Goal: Use online tool/utility: Use online tool/utility

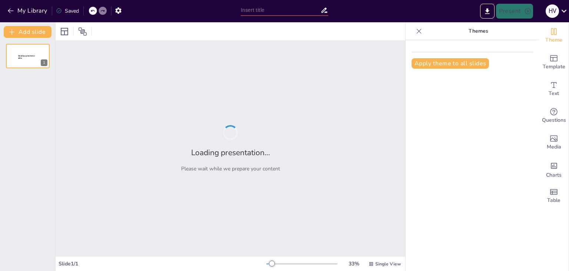
type input "Rectifiers in Electronics: An Assessment of Key Concepts"
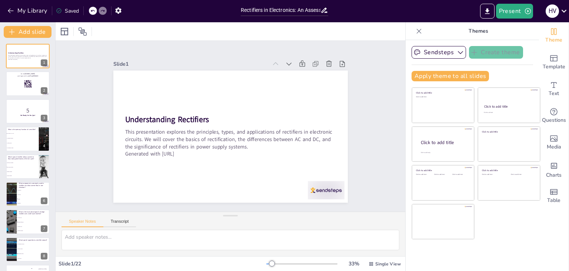
checkbox input "true"
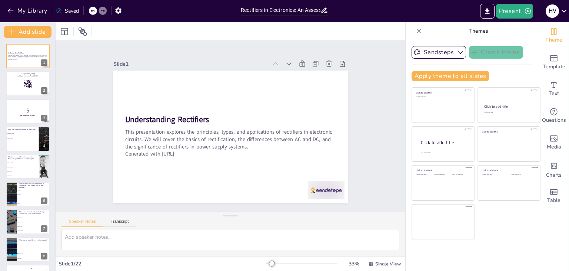
checkbox input "true"
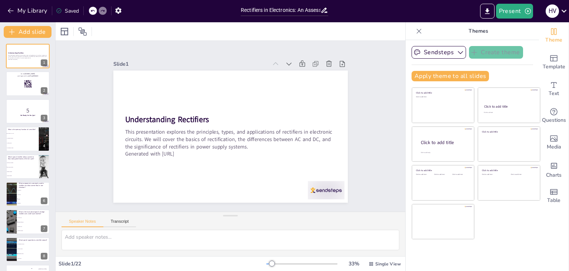
checkbox input "true"
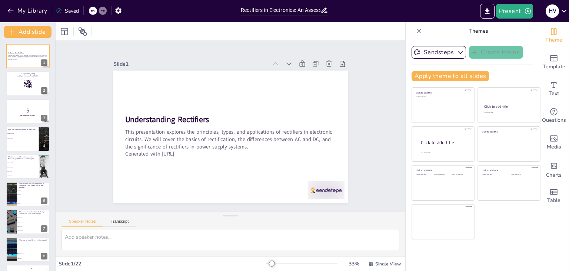
checkbox input "true"
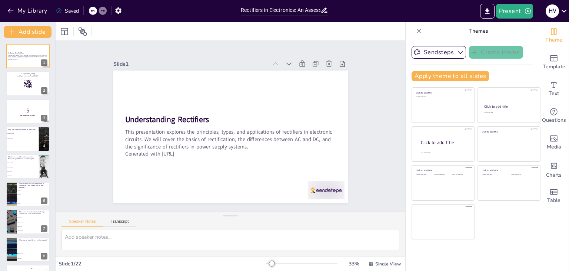
checkbox input "true"
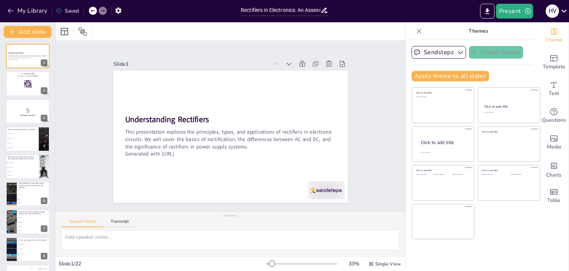
checkbox input "true"
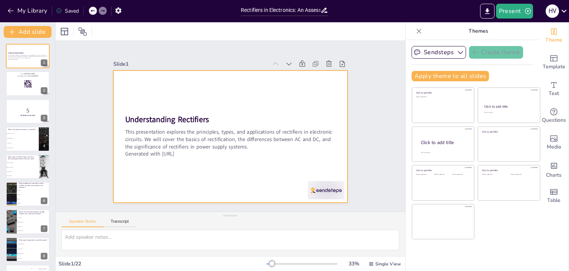
checkbox input "true"
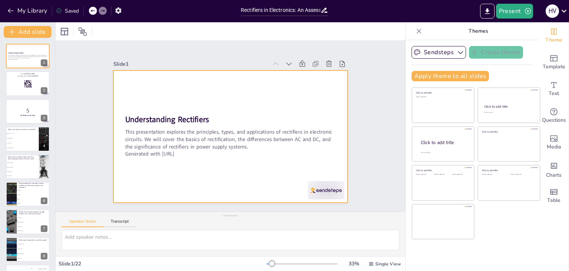
checkbox input "true"
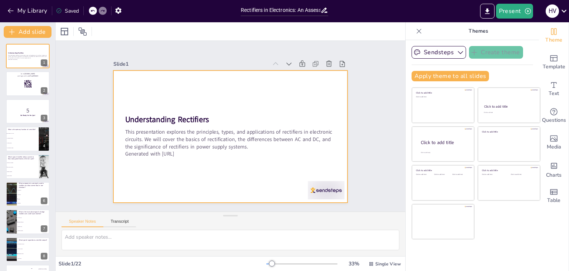
checkbox input "true"
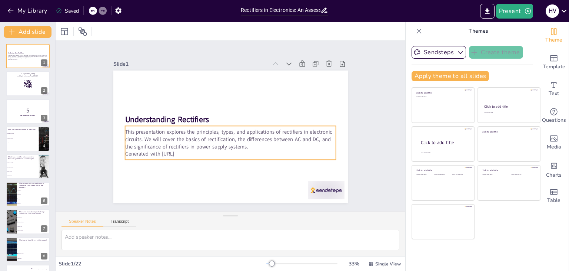
checkbox input "true"
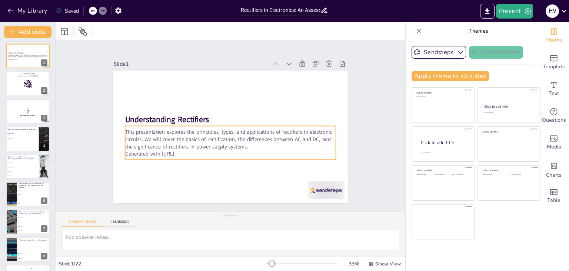
checkbox input "true"
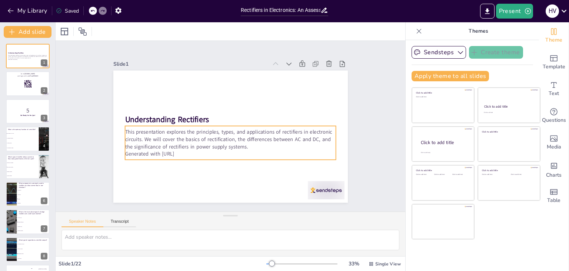
checkbox input "true"
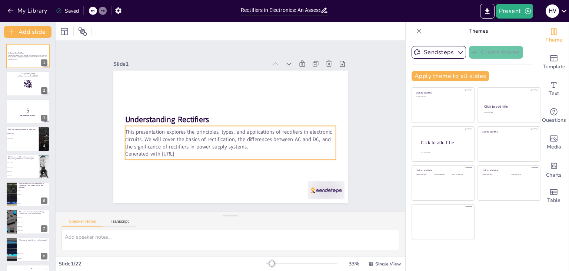
checkbox input "true"
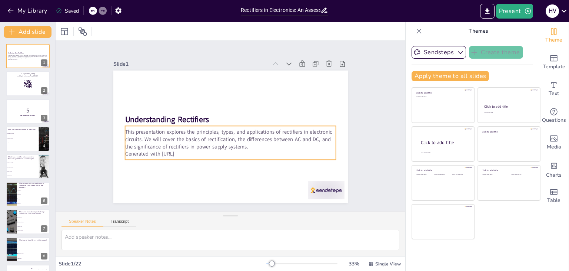
checkbox input "true"
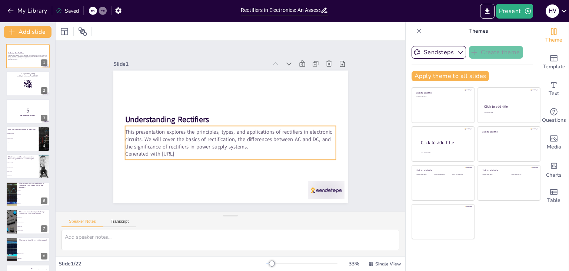
checkbox input "true"
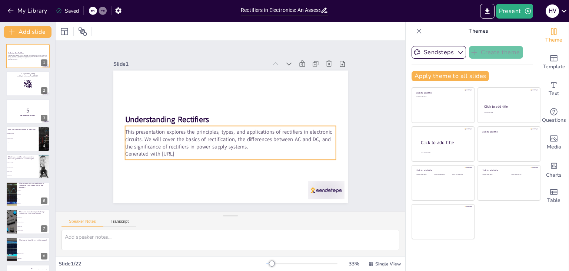
checkbox input "true"
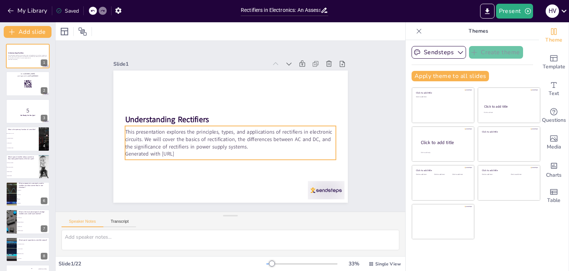
checkbox input "true"
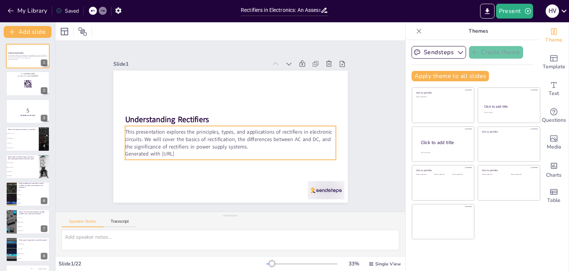
checkbox input "true"
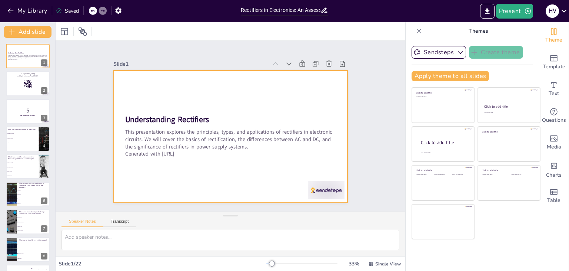
checkbox input "true"
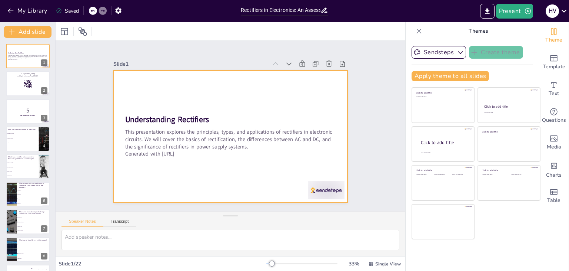
checkbox input "true"
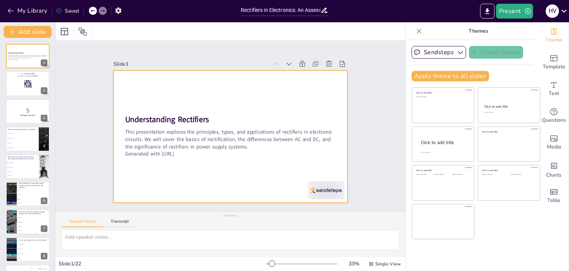
checkbox input "true"
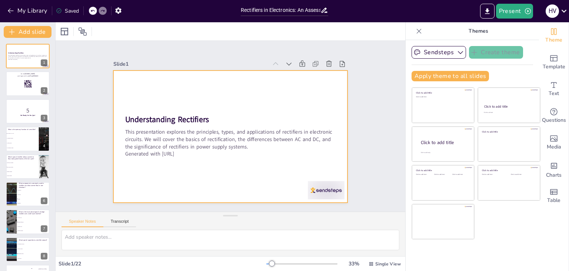
checkbox input "true"
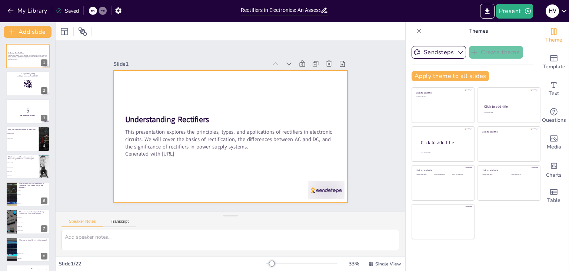
checkbox input "true"
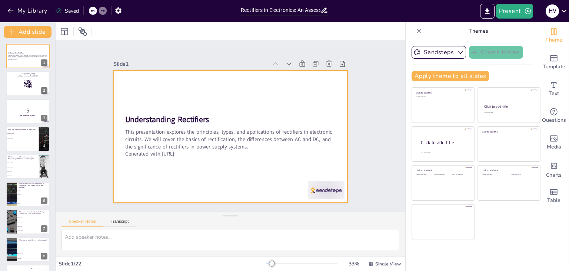
checkbox input "true"
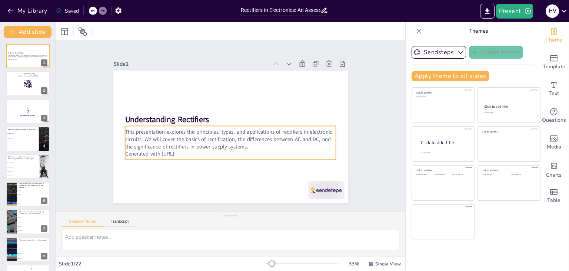
checkbox input "true"
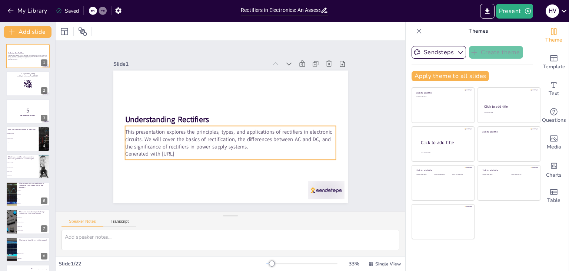
checkbox input "true"
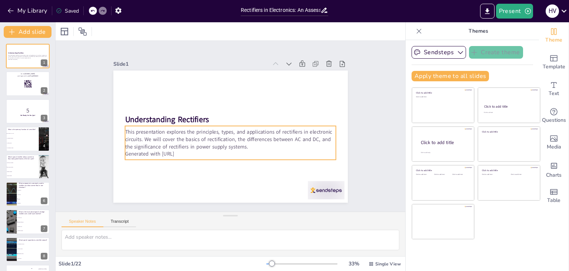
checkbox input "true"
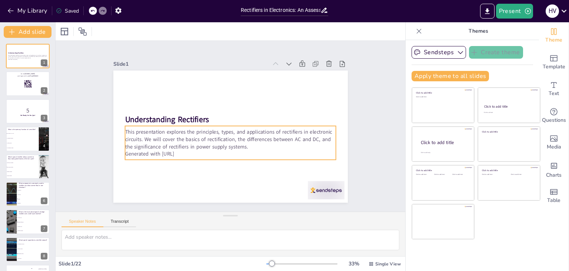
checkbox input "true"
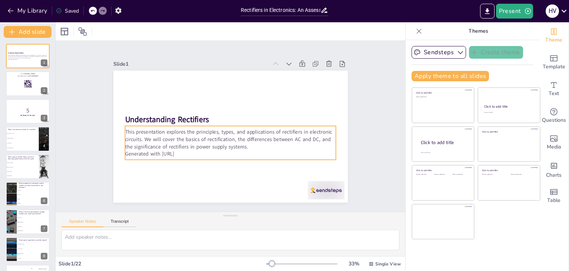
checkbox input "true"
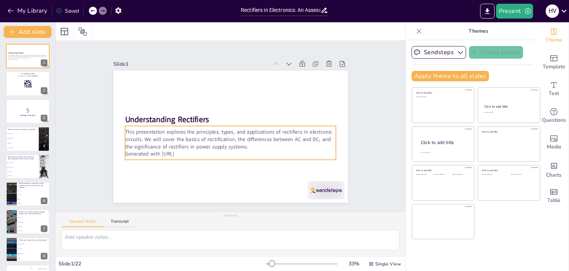
checkbox input "true"
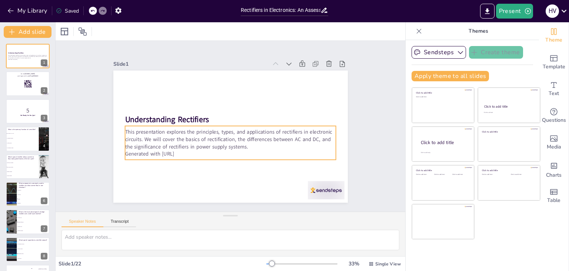
checkbox input "true"
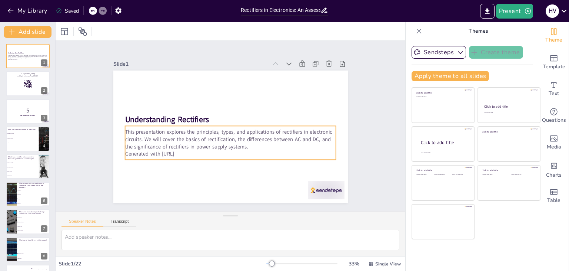
checkbox input "true"
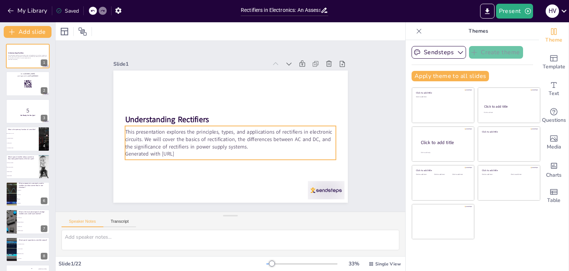
checkbox input "true"
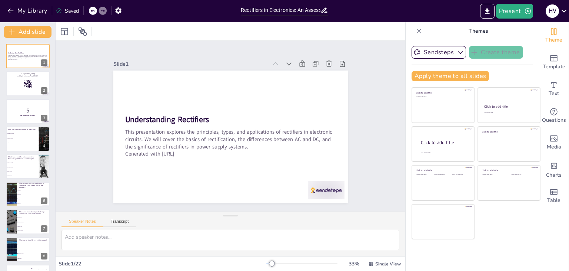
checkbox input "true"
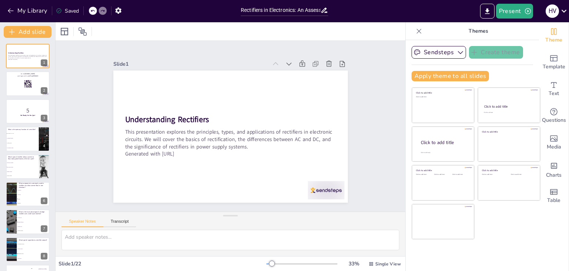
checkbox input "true"
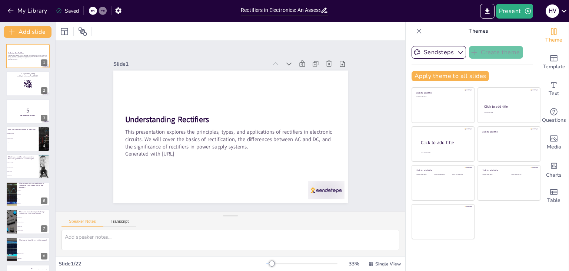
checkbox input "true"
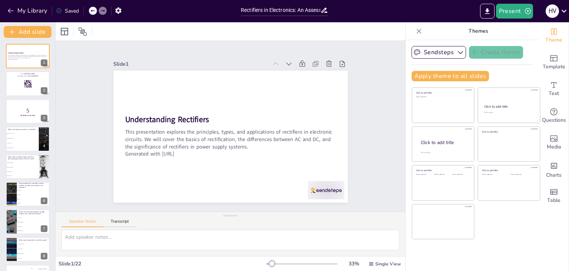
checkbox input "true"
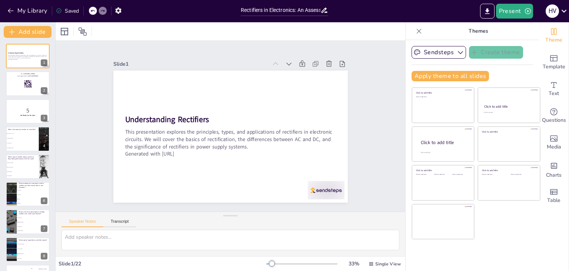
checkbox input "true"
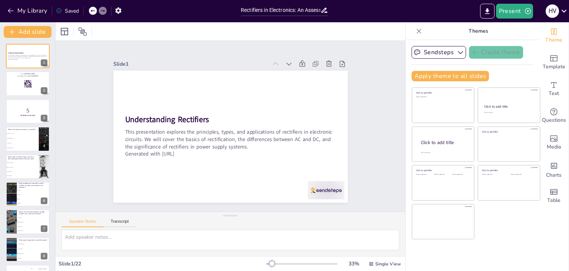
checkbox input "true"
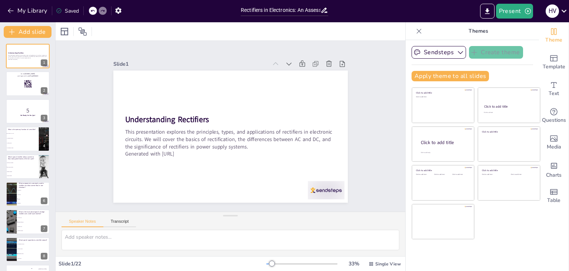
checkbox input "true"
click at [515, 7] on button "Present" at bounding box center [514, 11] width 37 height 15
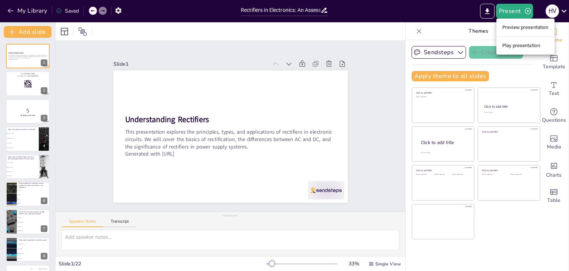
click at [512, 46] on li "Play presentation" at bounding box center [526, 46] width 58 height 12
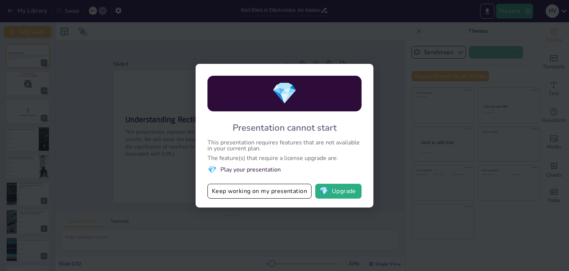
click at [248, 166] on li "💎 Play your presentation" at bounding box center [285, 170] width 154 height 10
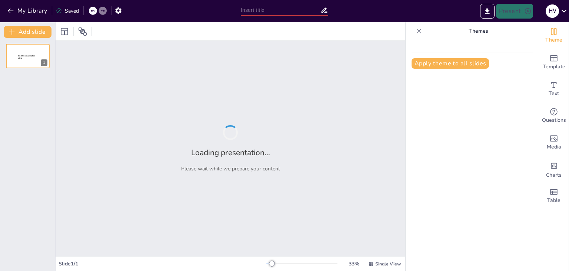
type input "Understanding Rectifier Circuits: A Technical Assessment"
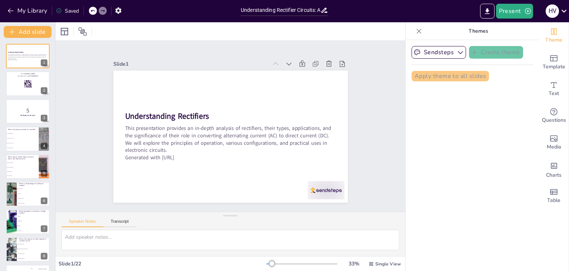
checkbox input "true"
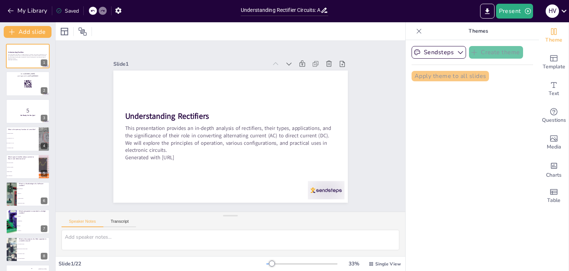
checkbox input "true"
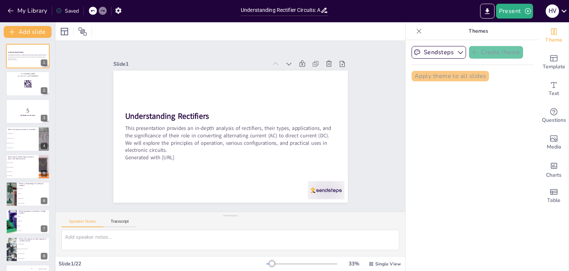
checkbox input "true"
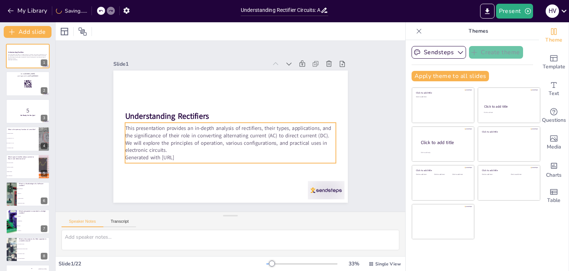
checkbox input "true"
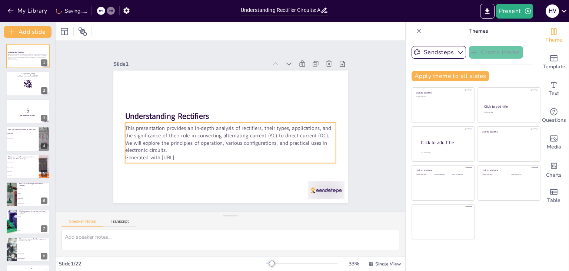
checkbox input "true"
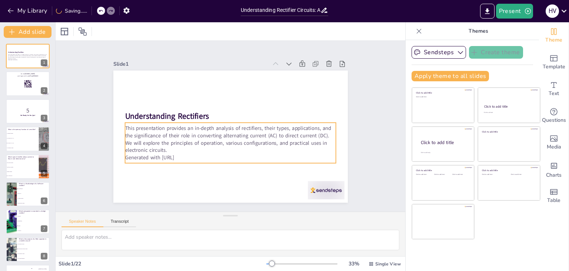
checkbox input "true"
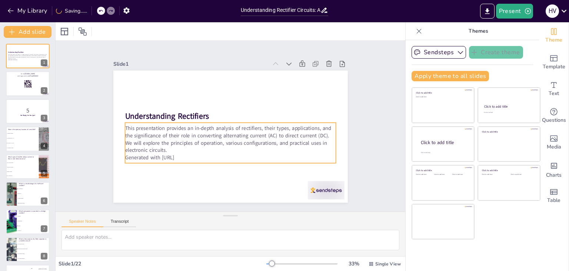
checkbox input "true"
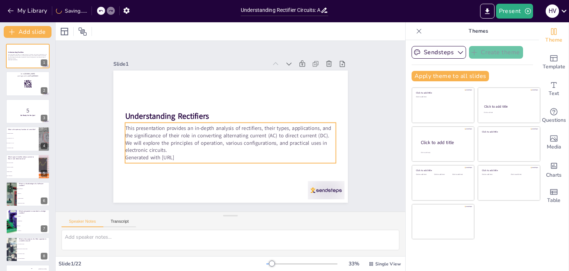
checkbox input "true"
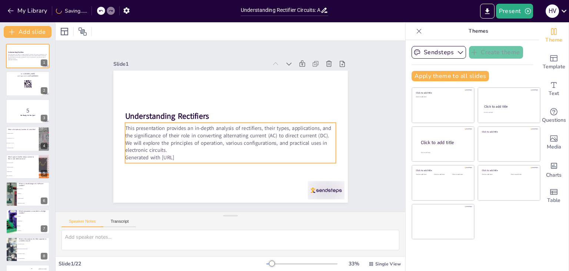
checkbox input "true"
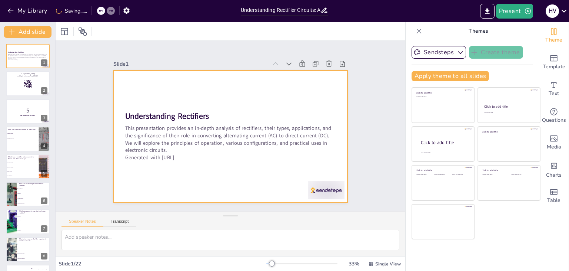
checkbox input "true"
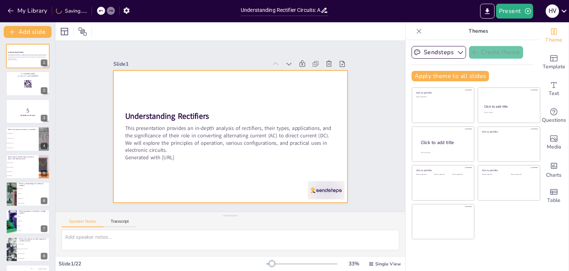
checkbox input "true"
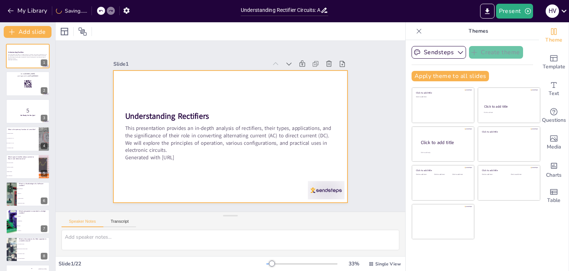
checkbox input "true"
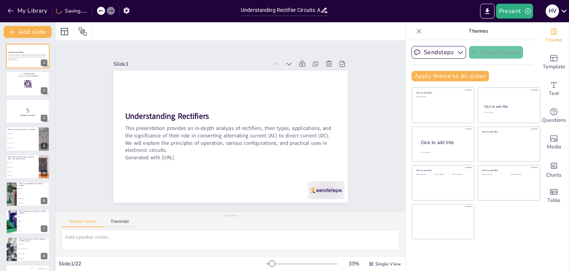
checkbox input "true"
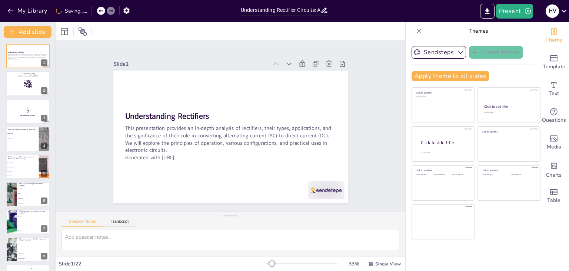
checkbox input "true"
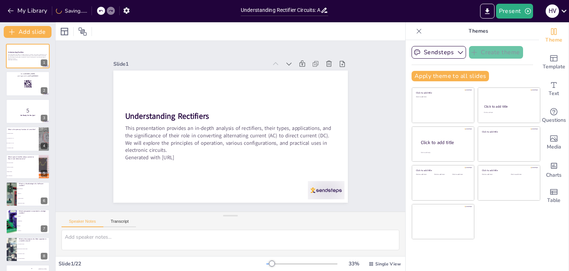
checkbox input "true"
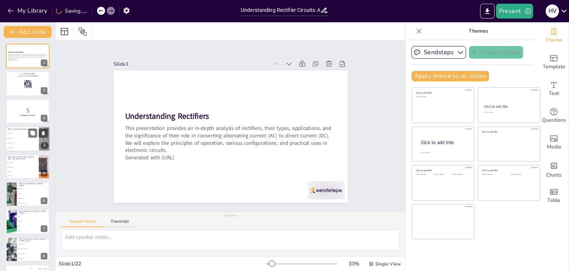
checkbox input "true"
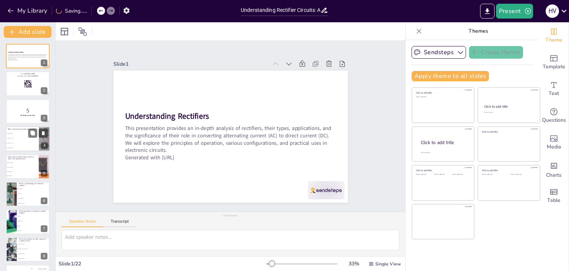
checkbox input "true"
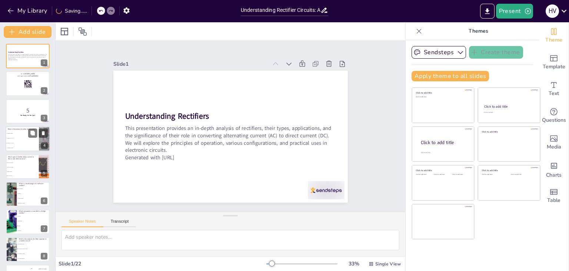
checkbox input "true"
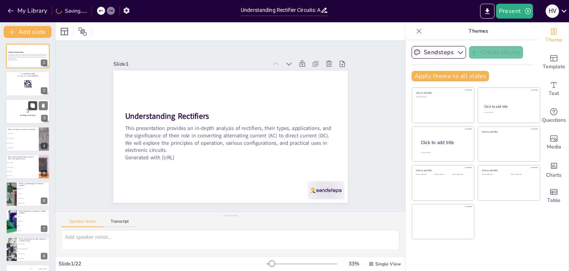
checkbox input "true"
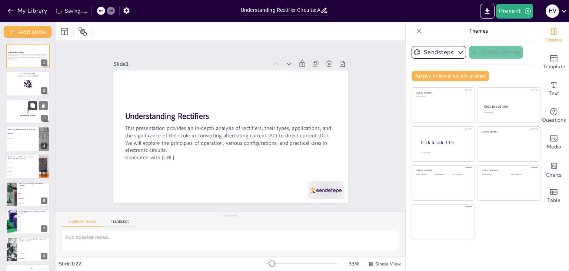
checkbox input "true"
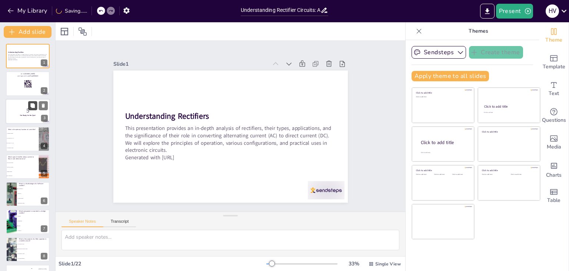
checkbox input "true"
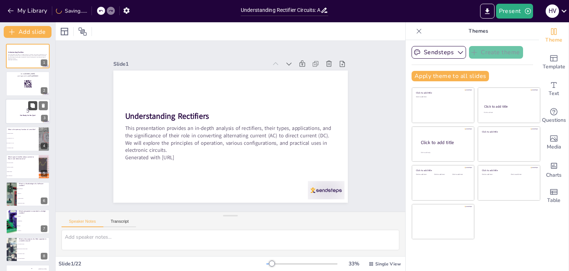
checkbox input "true"
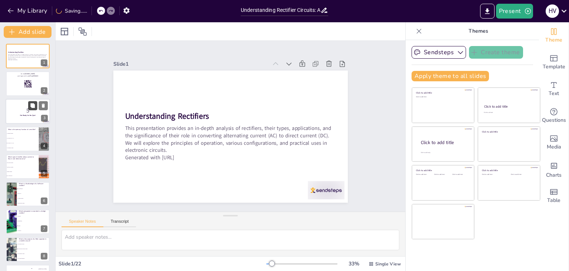
checkbox input "true"
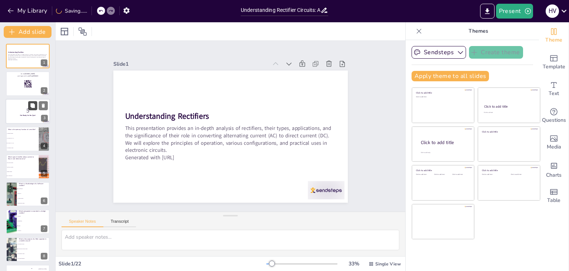
checkbox input "true"
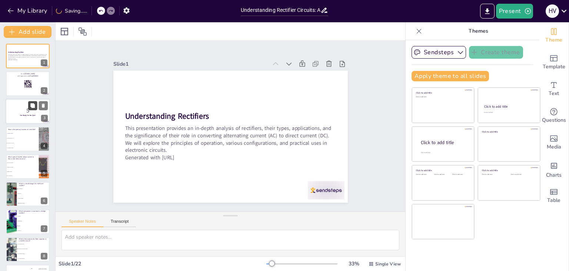
checkbox input "true"
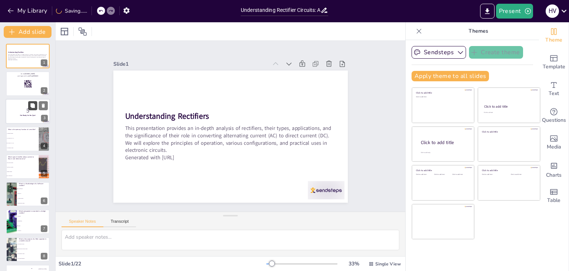
checkbox input "true"
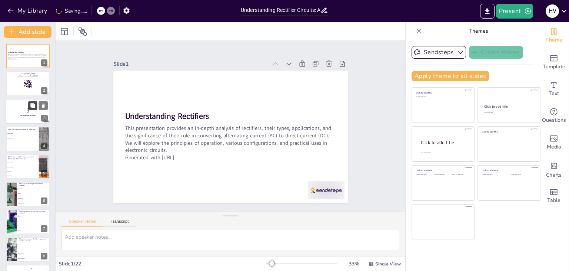
checkbox input "true"
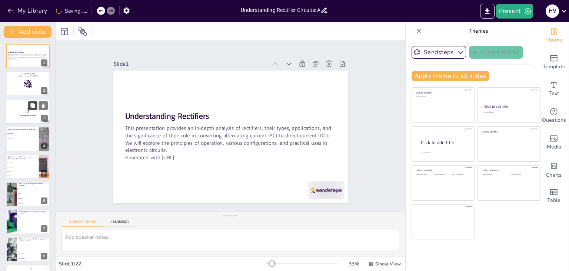
checkbox input "true"
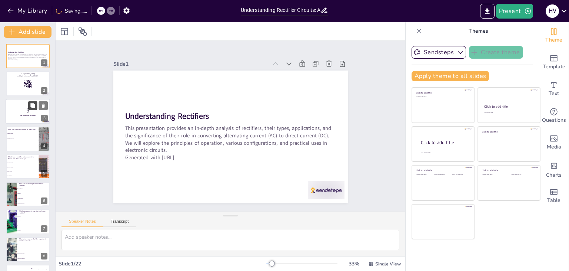
checkbox input "true"
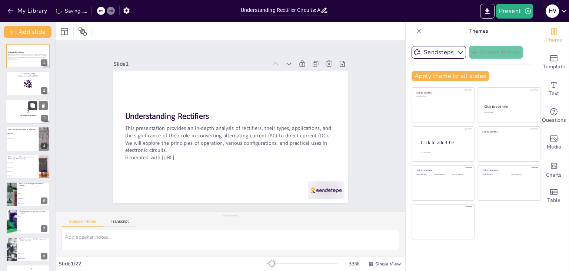
checkbox input "true"
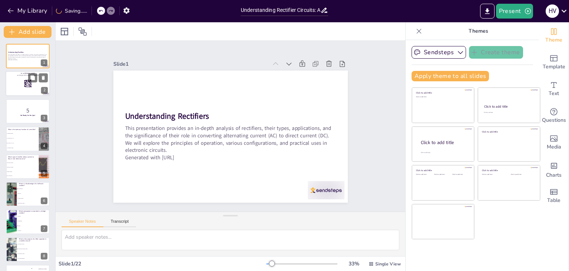
checkbox input "true"
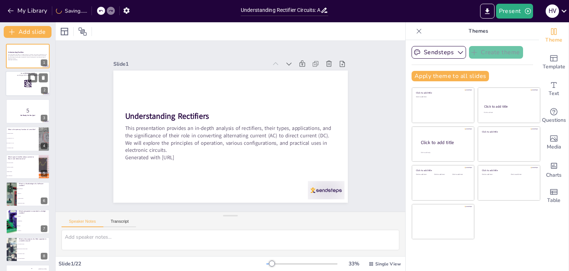
checkbox input "true"
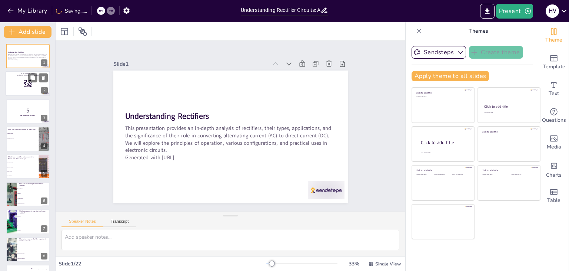
checkbox input "true"
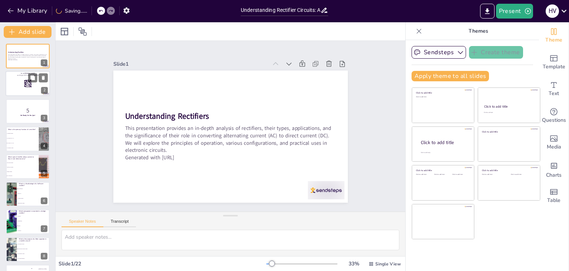
checkbox input "true"
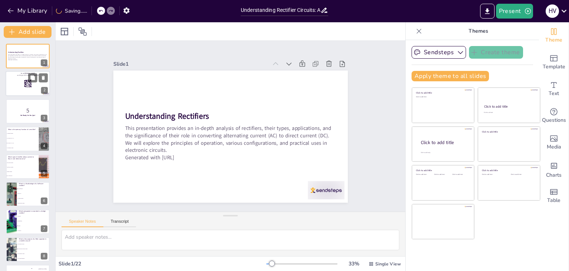
checkbox input "true"
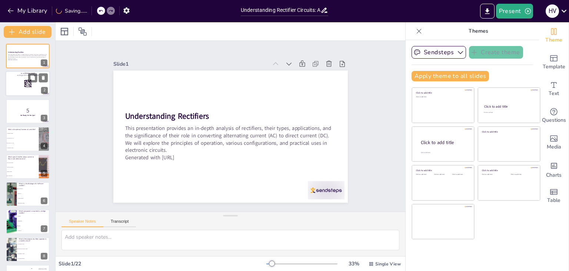
checkbox input "true"
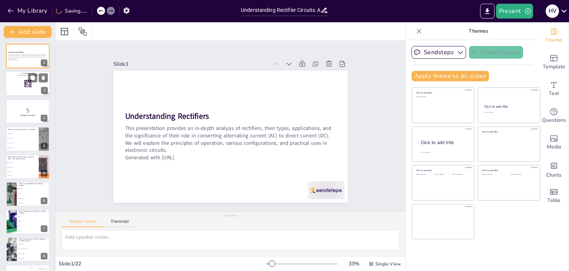
checkbox input "true"
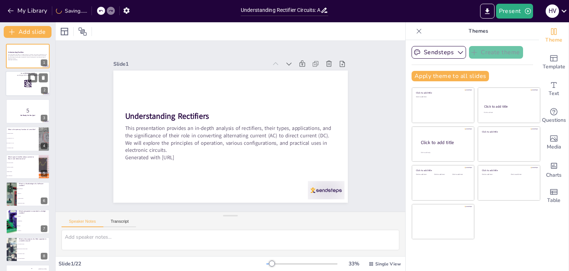
checkbox input "true"
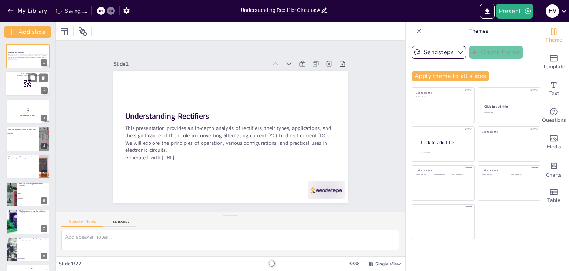
checkbox input "true"
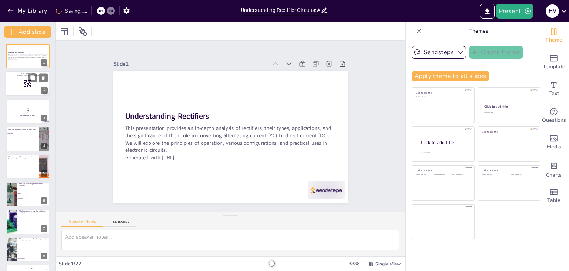
click at [37, 84] on div at bounding box center [28, 83] width 44 height 25
checkbox input "true"
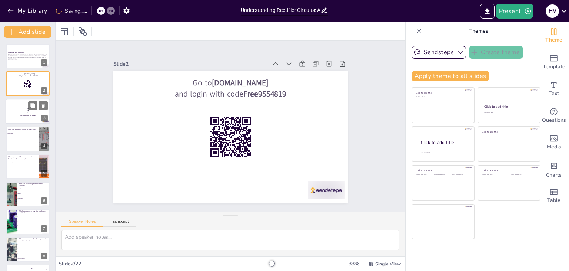
click at [27, 110] on p "5" at bounding box center [28, 110] width 40 height 8
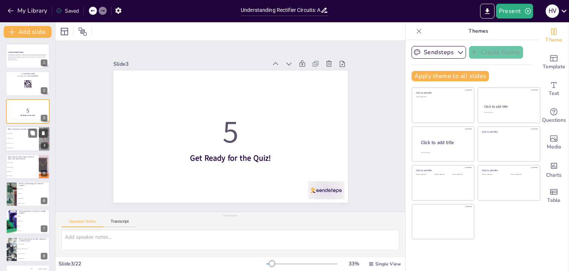
click at [16, 141] on li "To convert AC to DC" at bounding box center [22, 143] width 33 height 5
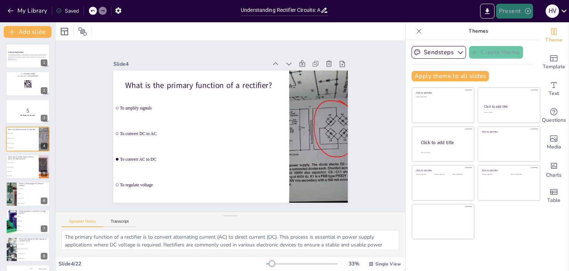
click at [509, 8] on button "Present" at bounding box center [514, 11] width 37 height 15
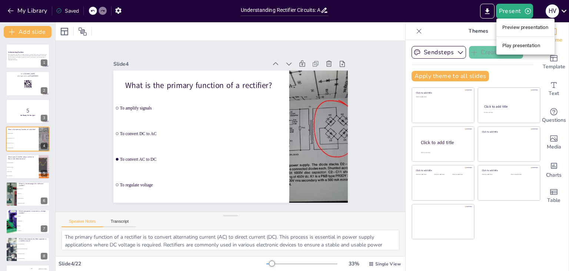
click at [516, 26] on li "Preview presentation" at bounding box center [526, 28] width 58 height 12
